Goal: Transaction & Acquisition: Purchase product/service

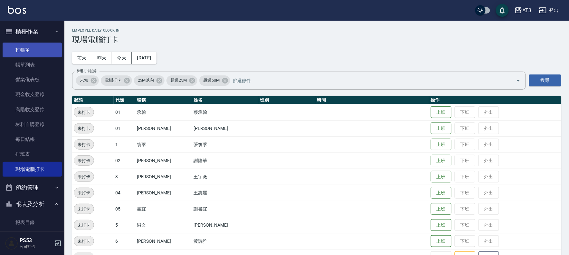
drag, startPoint x: 16, startPoint y: 46, endPoint x: 28, endPoint y: 45, distance: 12.3
click at [16, 46] on link "打帳單" at bounding box center [32, 50] width 59 height 15
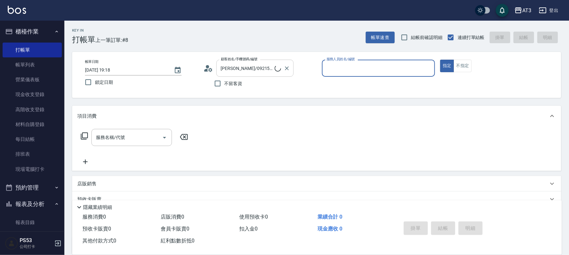
type input "巧巧/8_巧巧/8"
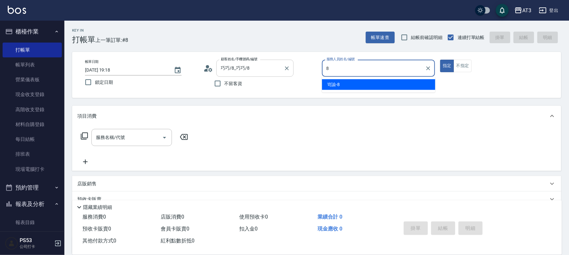
type input "岢諭-8"
type button "true"
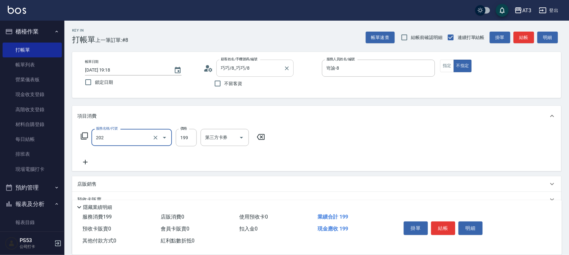
type input "不指定單剪(202)"
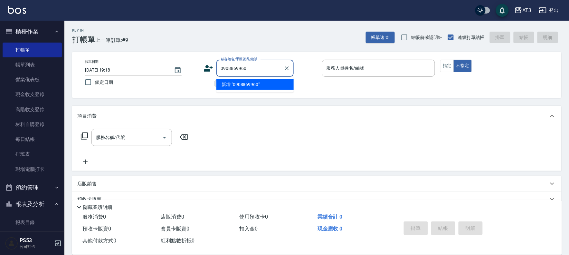
type input "0908869960"
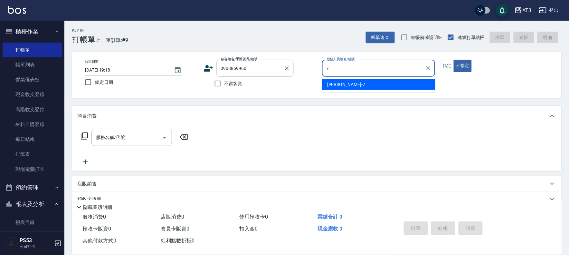
type input "7"
type button "false"
type input "子晴-7"
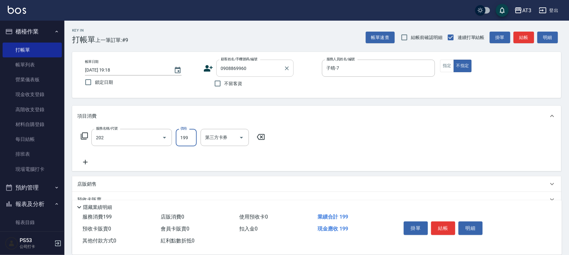
type input "不指定單剪(202)"
click at [209, 67] on icon at bounding box center [209, 68] width 10 height 10
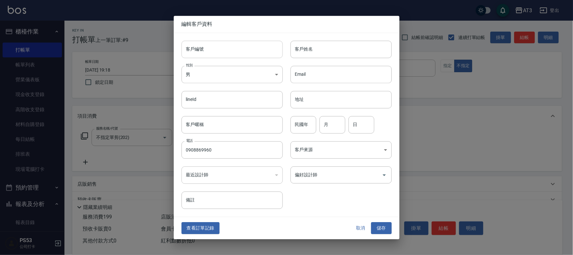
type input "0908869960"
click at [209, 50] on input "客戶編號" at bounding box center [231, 49] width 101 height 17
type input "860824"
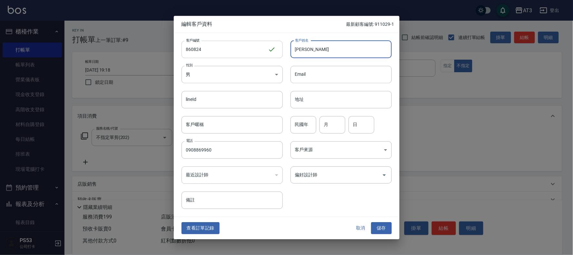
type input "[PERSON_NAME]"
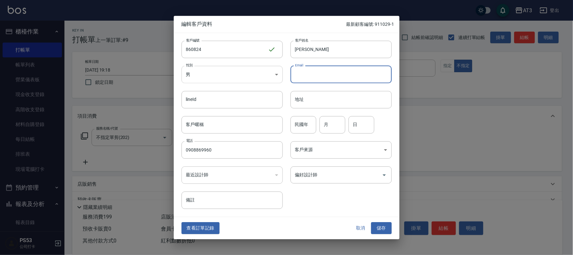
click at [213, 76] on body "AT3 登出 櫃檯作業 打帳單 帳單列表 營業儀表板 現金收支登錄 高階收支登錄 材料自購登錄 每日結帳 排班表 現場電腦打卡 預約管理 預約管理 單日預約紀…" at bounding box center [286, 157] width 573 height 315
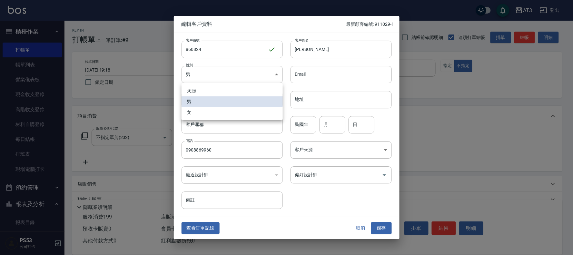
click at [210, 117] on li "女" at bounding box center [231, 112] width 101 height 11
type input "[DEMOGRAPHIC_DATA]"
click at [300, 130] on input "民國年" at bounding box center [303, 124] width 26 height 17
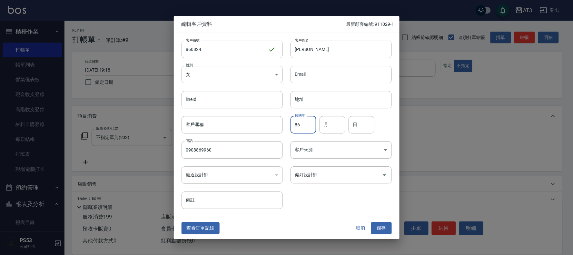
type input "86"
type input "08"
type input "24"
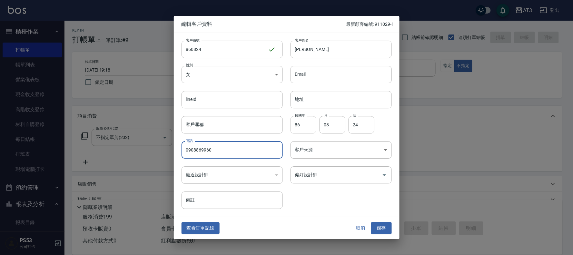
type input "[DATE] 19:19"
type input "[DEMOGRAPHIC_DATA]"
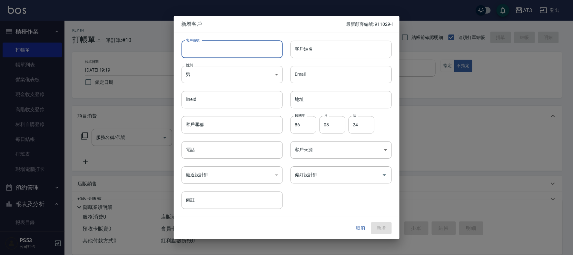
click at [275, 50] on input "客戶編號" at bounding box center [231, 49] width 101 height 17
type input "920614-1"
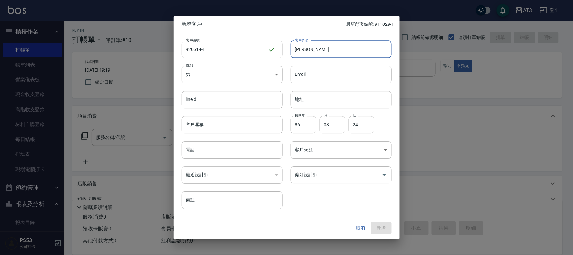
type input "[PERSON_NAME]"
drag, startPoint x: 301, startPoint y: 124, endPoint x: 289, endPoint y: 124, distance: 12.2
click at [289, 124] on div "民國年 86 民國年 月 08 月 日 24 日" at bounding box center [337, 120] width 109 height 25
type input "92"
drag, startPoint x: 337, startPoint y: 127, endPoint x: 307, endPoint y: 129, distance: 30.0
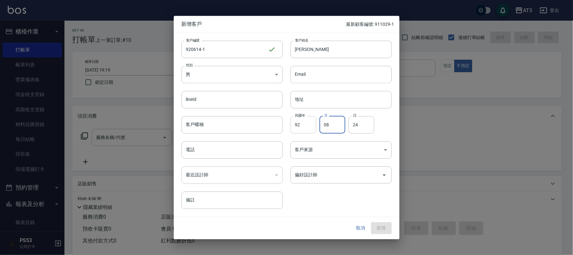
click at [307, 129] on div "民國年 92 民國年 月 08 月 日 24 日" at bounding box center [337, 120] width 109 height 25
type input "06"
drag, startPoint x: 360, startPoint y: 125, endPoint x: 337, endPoint y: 129, distance: 23.3
click at [337, 129] on div "民國年 92 民國年 月 06 月 日 24 日" at bounding box center [337, 120] width 109 height 25
type input "14"
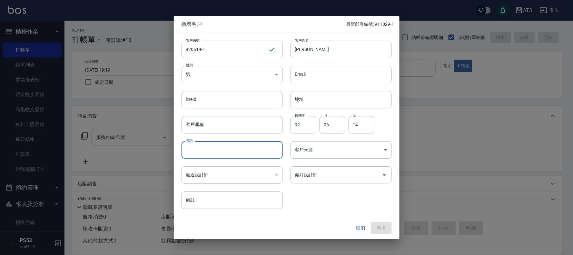
click at [253, 149] on input "電話" at bounding box center [231, 149] width 101 height 17
type input "0938791296"
click at [389, 228] on button "新增" at bounding box center [381, 228] width 21 height 12
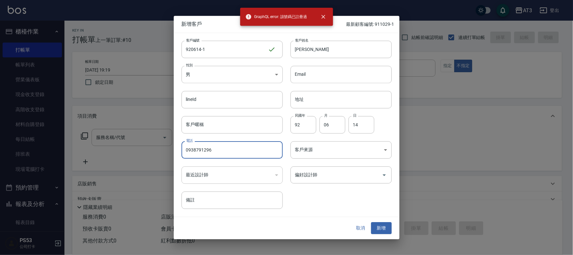
drag, startPoint x: 225, startPoint y: 152, endPoint x: 178, endPoint y: 152, distance: 46.4
click at [178, 152] on div "電話 [PHONE_NUMBER] 電話" at bounding box center [228, 145] width 109 height 25
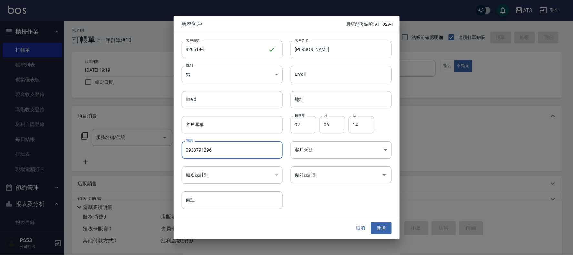
click at [359, 226] on button "取消" at bounding box center [360, 228] width 21 height 12
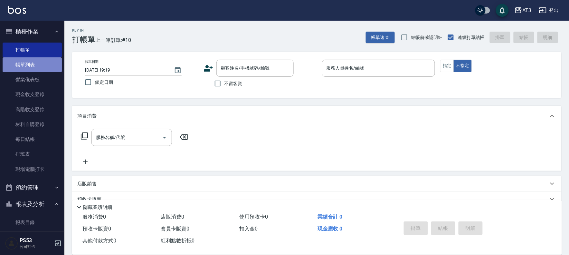
click at [38, 60] on link "帳單列表" at bounding box center [32, 64] width 59 height 15
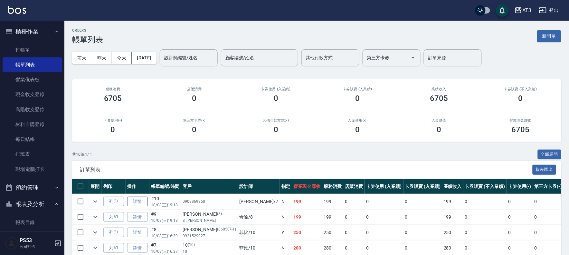
click at [137, 204] on link "詳情" at bounding box center [137, 202] width 21 height 10
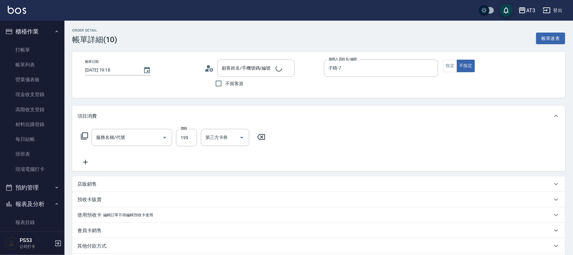
type input "[DATE] 19:18"
type input "子晴-7"
type input "不指定單剪(202)"
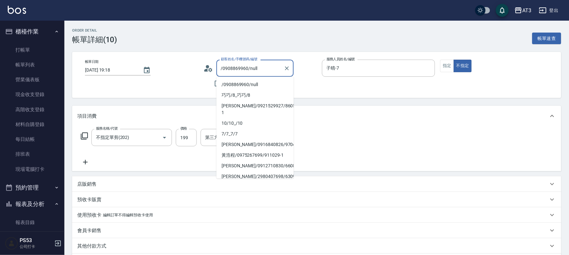
click at [278, 71] on input "/0908869960/null" at bounding box center [250, 68] width 62 height 11
click at [273, 67] on input "/0908869960/null" at bounding box center [250, 68] width 62 height 11
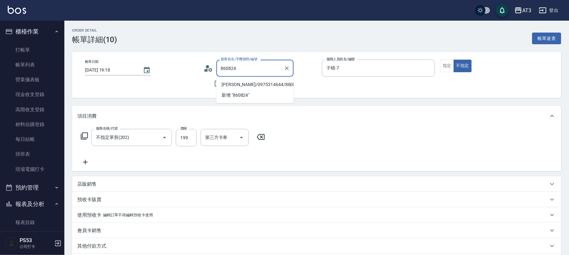
click at [273, 67] on input "860824" at bounding box center [250, 68] width 62 height 11
click at [256, 81] on li "/0908869960/null" at bounding box center [255, 84] width 77 height 11
type input "/0908869960/null"
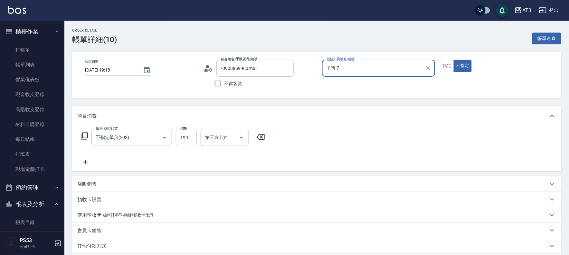
click at [204, 67] on icon at bounding box center [209, 68] width 10 height 10
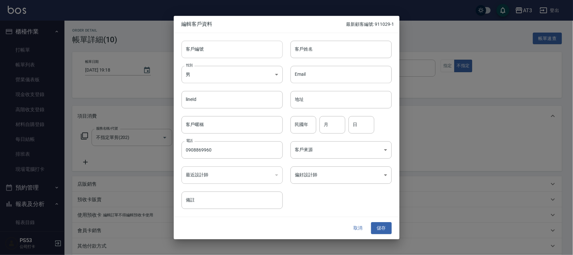
click at [200, 50] on input "客戶編號" at bounding box center [231, 49] width 101 height 17
type input "860824"
click at [320, 49] on input "客戶姓名" at bounding box center [340, 49] width 101 height 17
type input "[PERSON_NAME]"
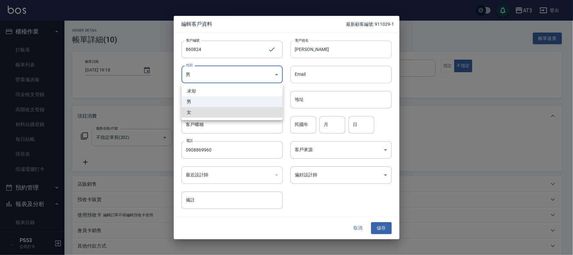
type input "[DEMOGRAPHIC_DATA]"
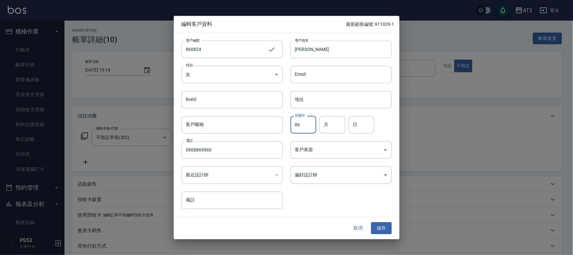
type input "86"
type input "08"
type input "24"
click at [381, 227] on button "儲存" at bounding box center [381, 228] width 21 height 12
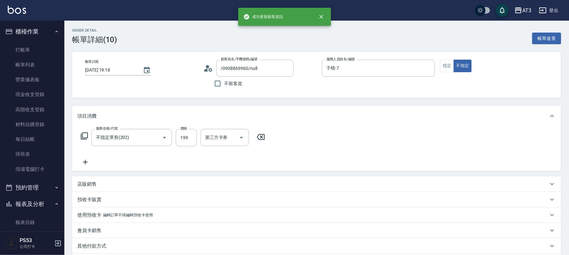
type input "[PERSON_NAME]/0908869960/860824"
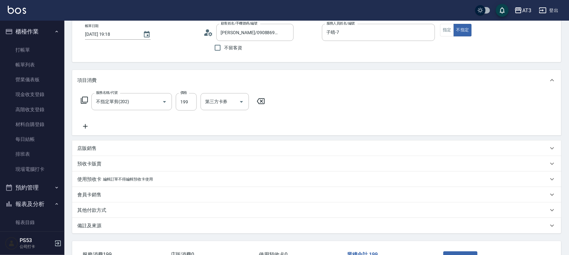
scroll to position [83, 0]
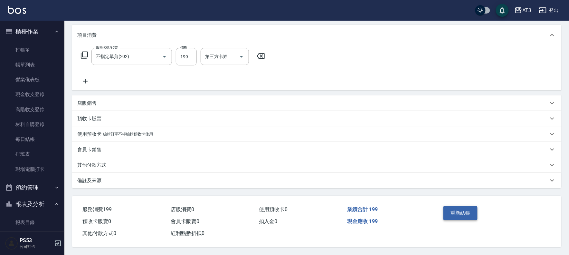
click at [466, 209] on button "重新結帳" at bounding box center [461, 213] width 34 height 14
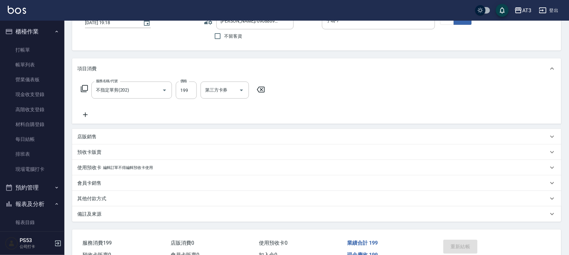
scroll to position [0, 0]
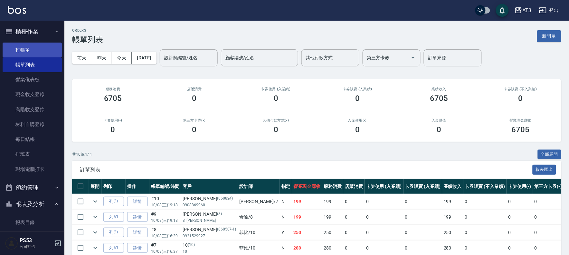
click at [27, 50] on link "打帳單" at bounding box center [32, 50] width 59 height 15
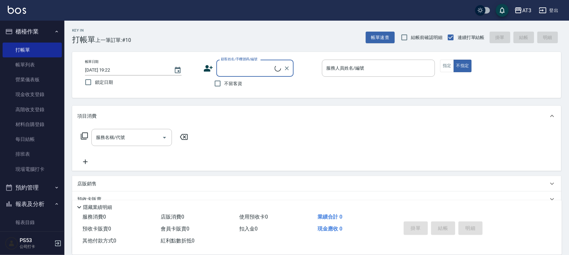
click at [266, 69] on input "顧客姓名/手機號碼/編號" at bounding box center [246, 68] width 55 height 11
type input "0938791296"
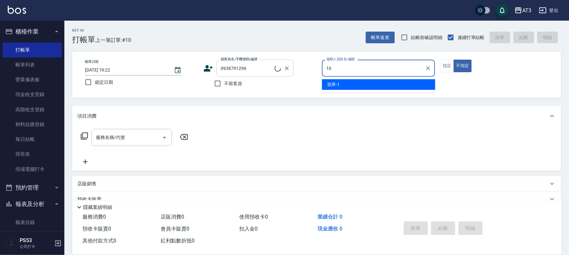
type input "10"
type input "[PERSON_NAME]/0938791296/920614"
type input "菲比-10"
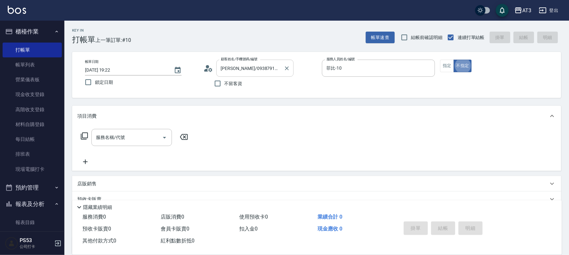
type button "false"
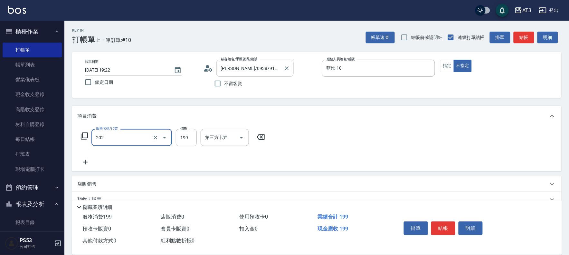
type input "不指定單剪(202)"
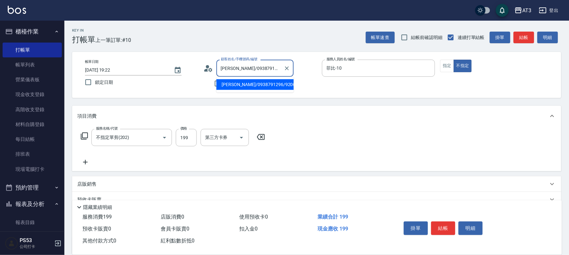
click at [265, 69] on input "[PERSON_NAME]/0938791296/920614" at bounding box center [250, 68] width 62 height 11
click at [261, 86] on li "[PERSON_NAME]/0938791296/920614" at bounding box center [255, 84] width 77 height 11
click at [444, 224] on button "結帳" at bounding box center [443, 228] width 24 height 14
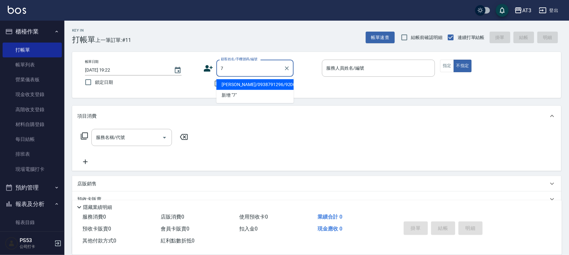
type input "7"
type input "[PERSON_NAME]/0938791296/920614"
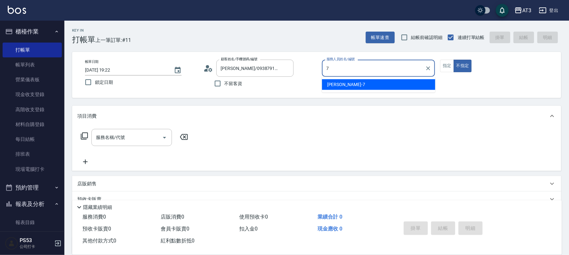
type input "子晴-7"
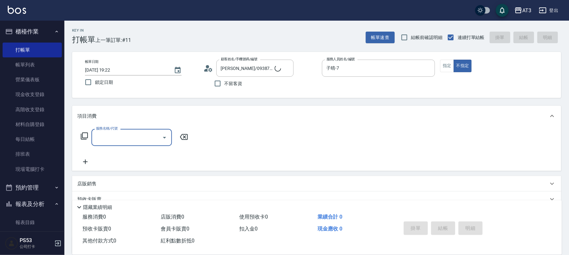
type input "1"
type input "7/7_7/7"
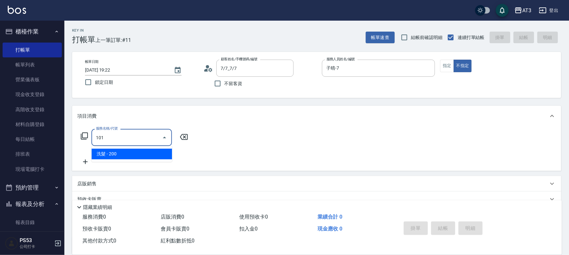
type input "洗髮(101)"
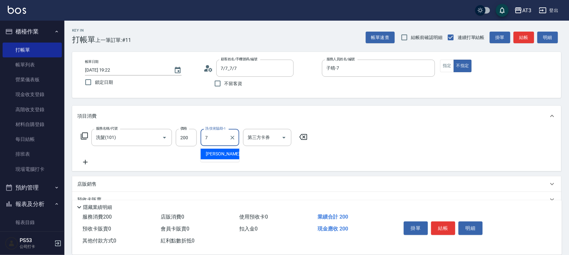
type input "子晴-7"
